Goal: Transaction & Acquisition: Obtain resource

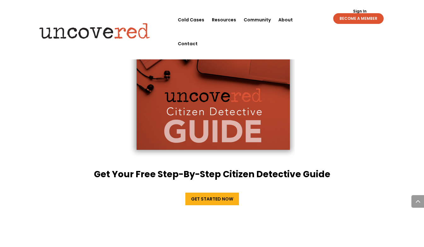
scroll to position [884, 0]
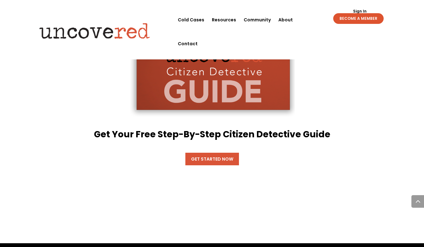
click at [209, 156] on link "Get Started Now" at bounding box center [212, 159] width 54 height 13
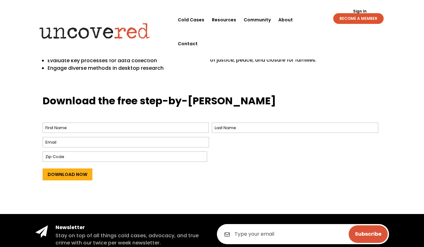
scroll to position [220, 0]
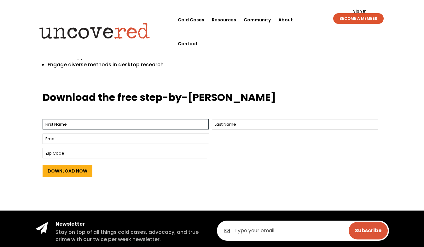
click at [156, 123] on input "First" at bounding box center [126, 124] width 166 height 10
type input "Hannah"
type input "Hoots"
type input "hootiebug43@gmail.com"
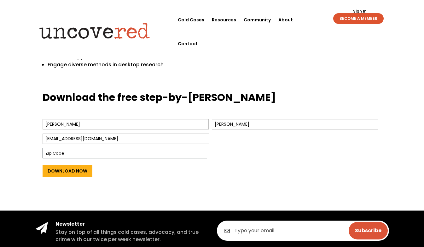
type input "80503"
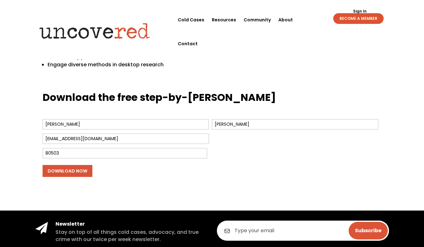
click at [88, 173] on input "Download Now" at bounding box center [68, 171] width 50 height 12
click at [72, 173] on input "Download Now" at bounding box center [68, 171] width 50 height 12
